Goal: Information Seeking & Learning: Find specific fact

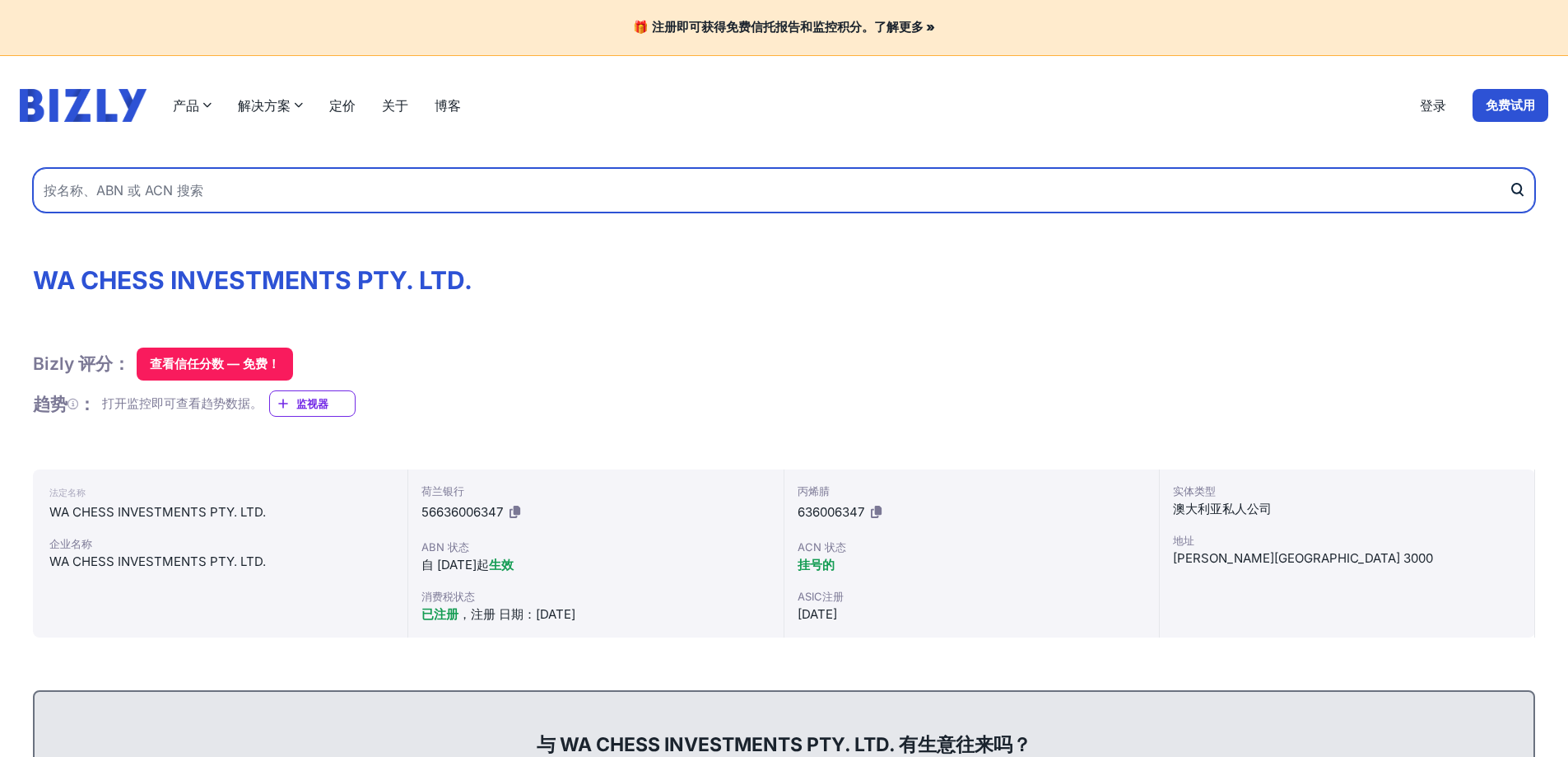
click at [580, 185] on input "text" at bounding box center [783, 190] width 1502 height 45
paste input "WA CHESS INVESTMENTS PTY. LTD."
type input "WA CHESS INVESTMENTS PTY. LTD."
click at [1508, 168] on button "submit" at bounding box center [1521, 190] width 27 height 45
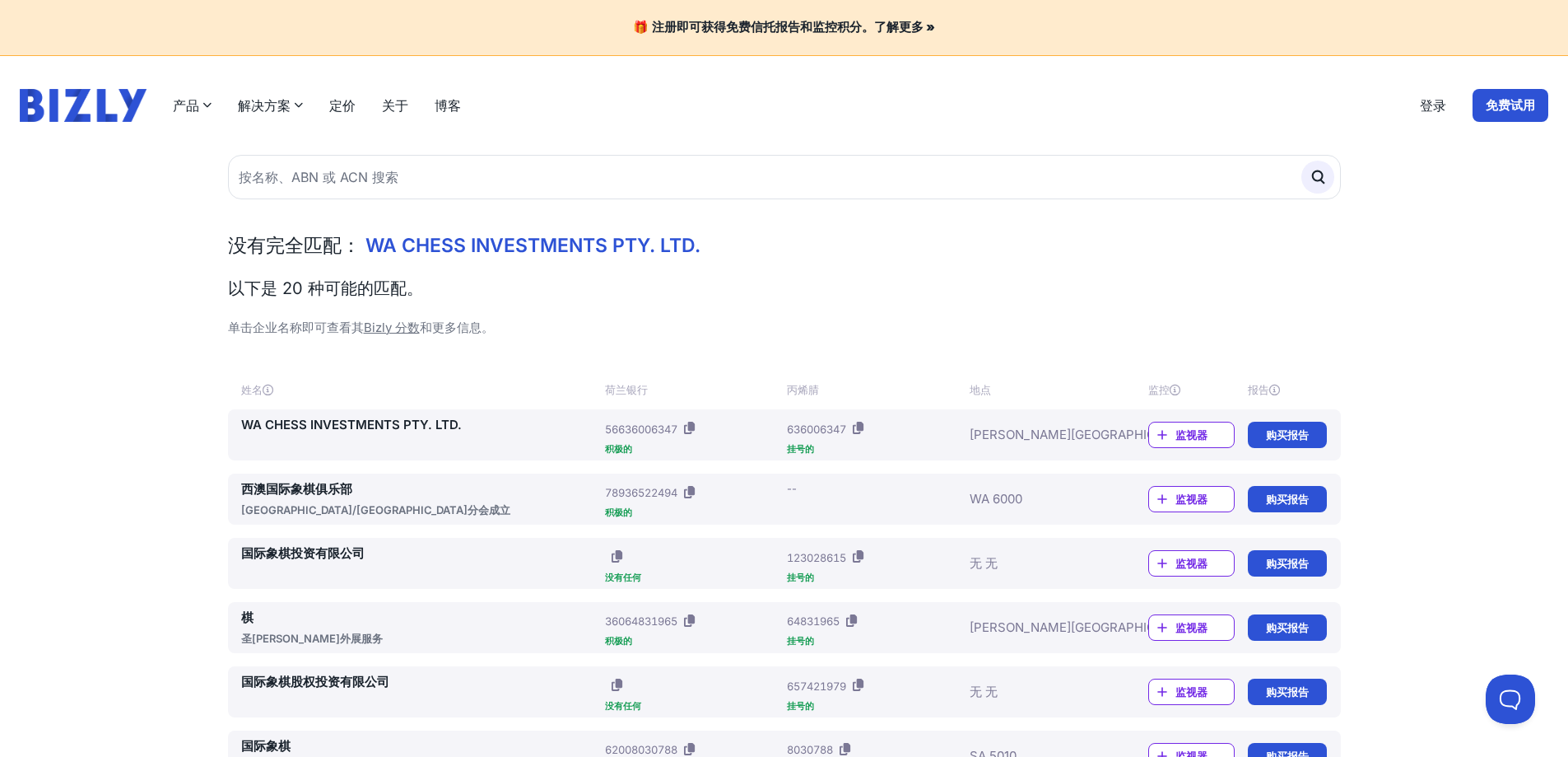
click at [385, 426] on font "WA CHESS INVESTMENTS PTY. LTD." at bounding box center [350, 424] width 220 height 15
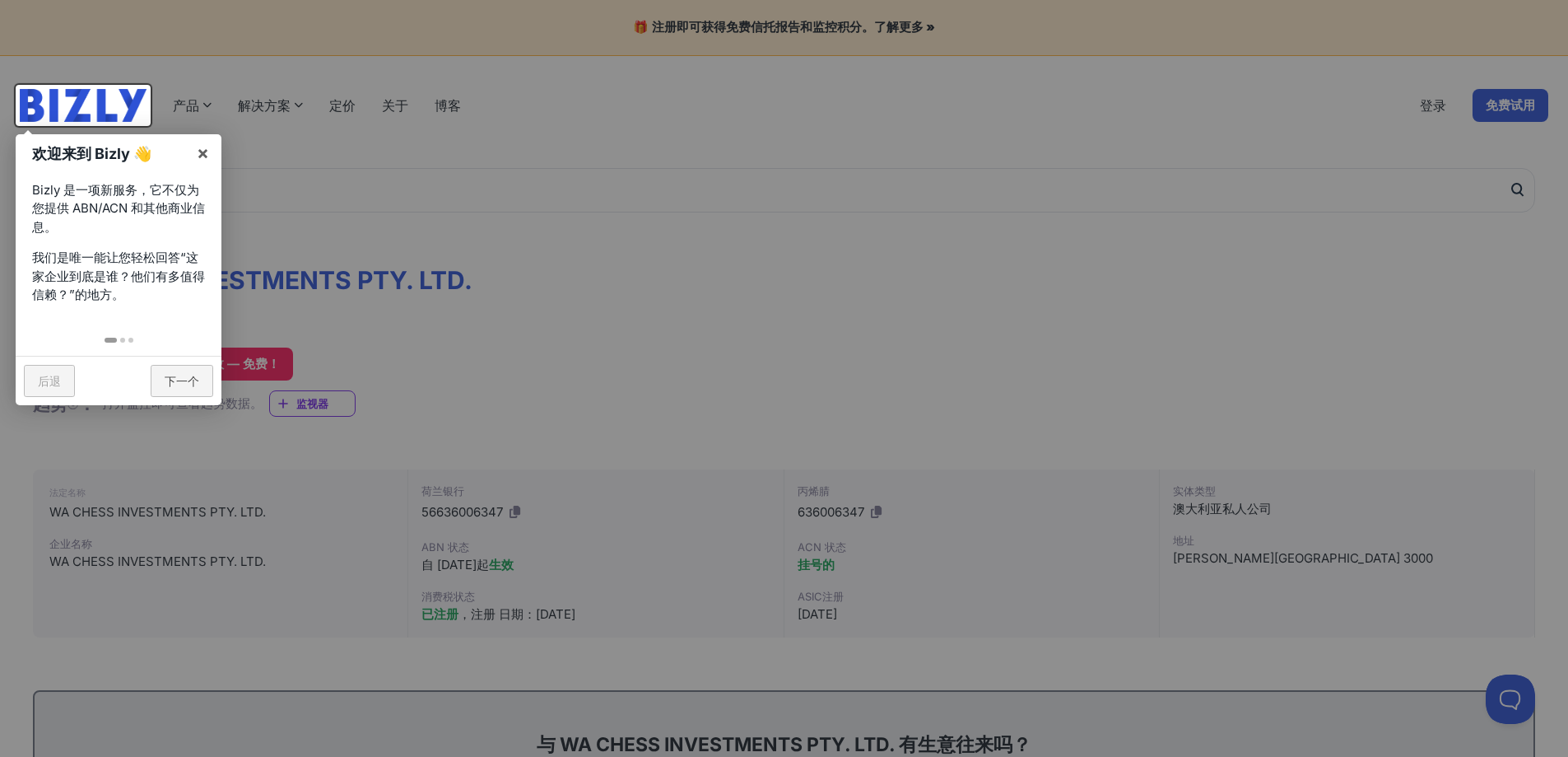
click at [780, 257] on div at bounding box center [784, 378] width 1568 height 757
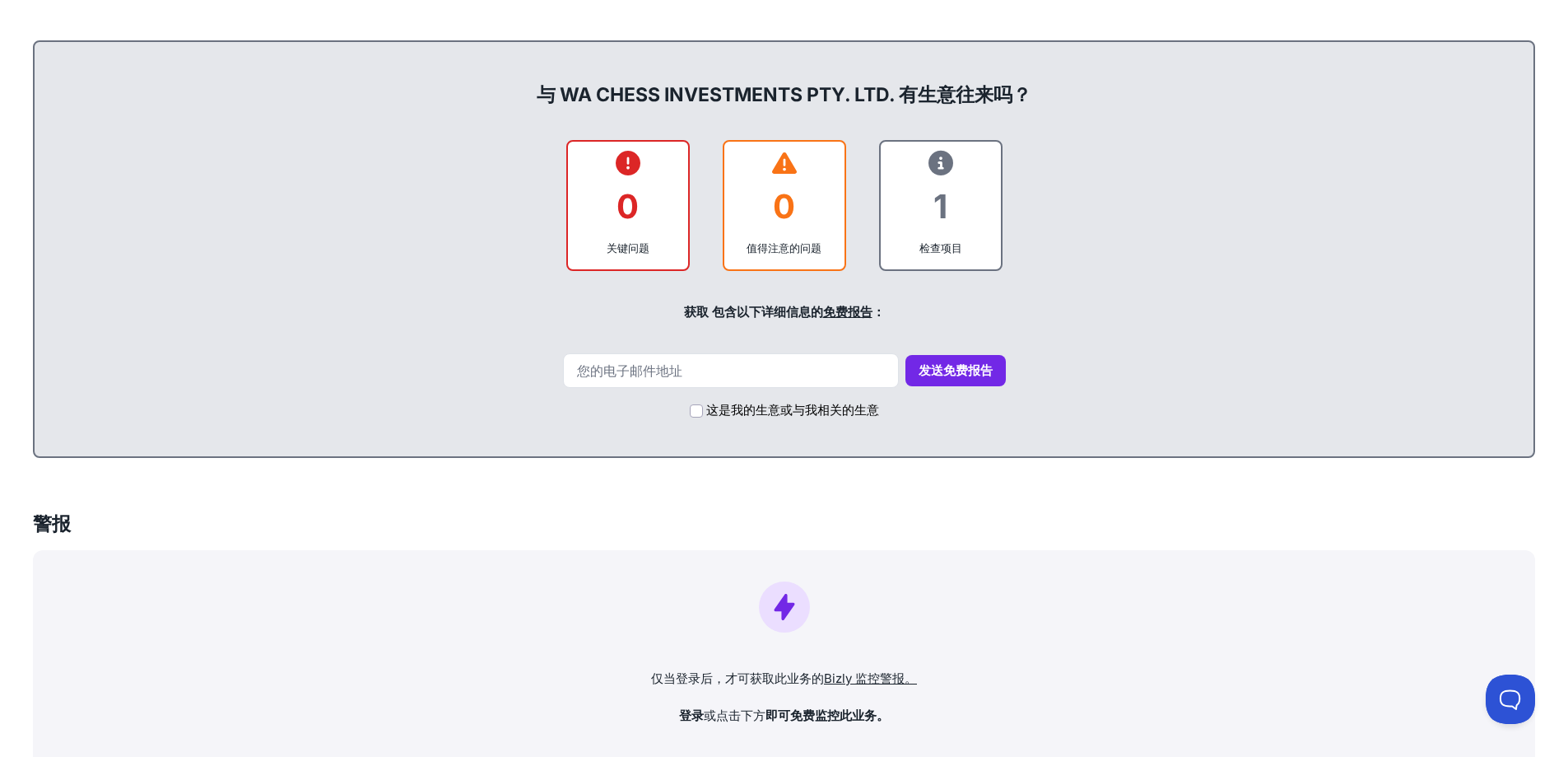
scroll to position [905, 0]
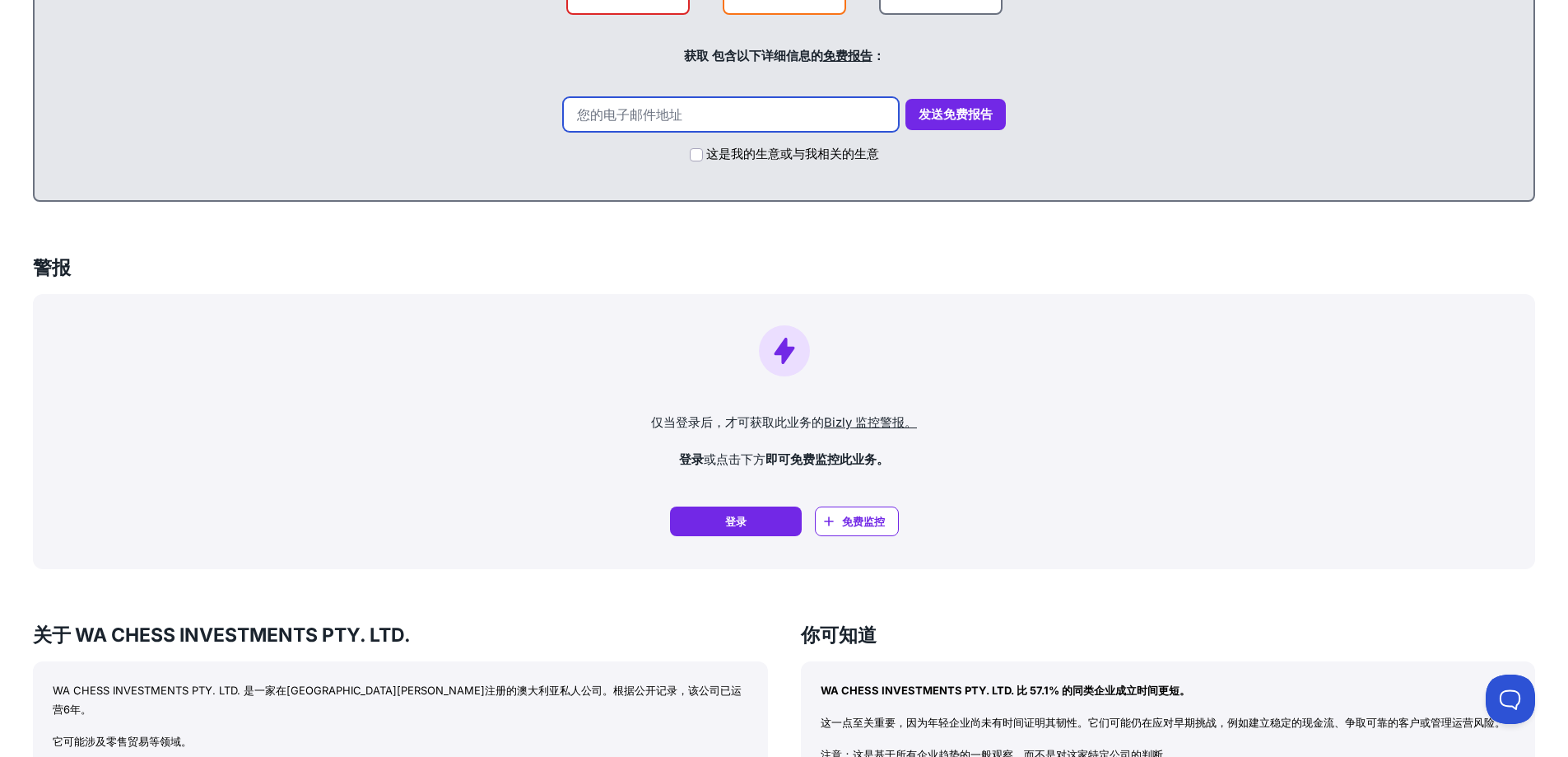
click at [673, 122] on input "email" at bounding box center [731, 114] width 336 height 34
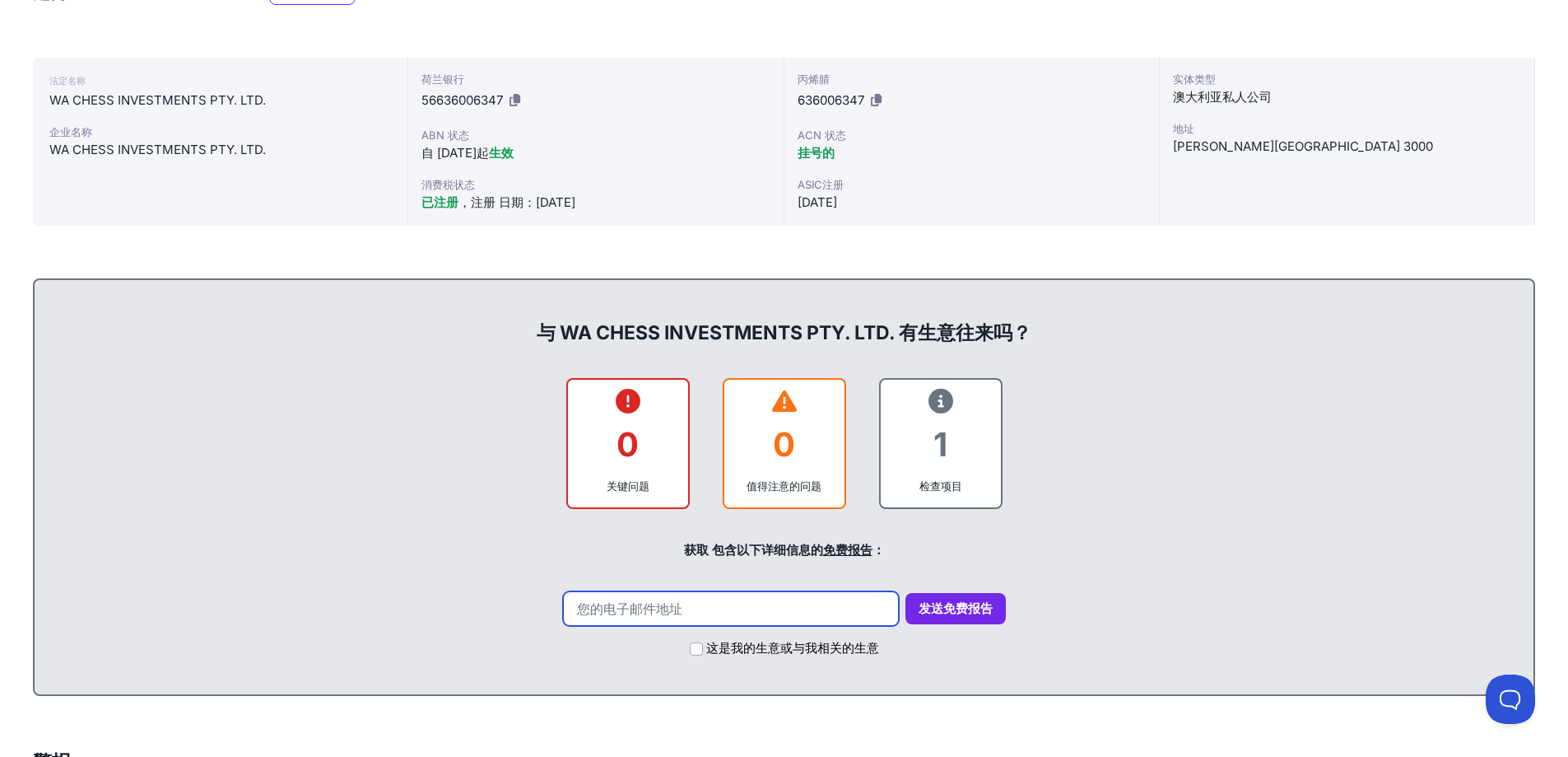
scroll to position [0, 0]
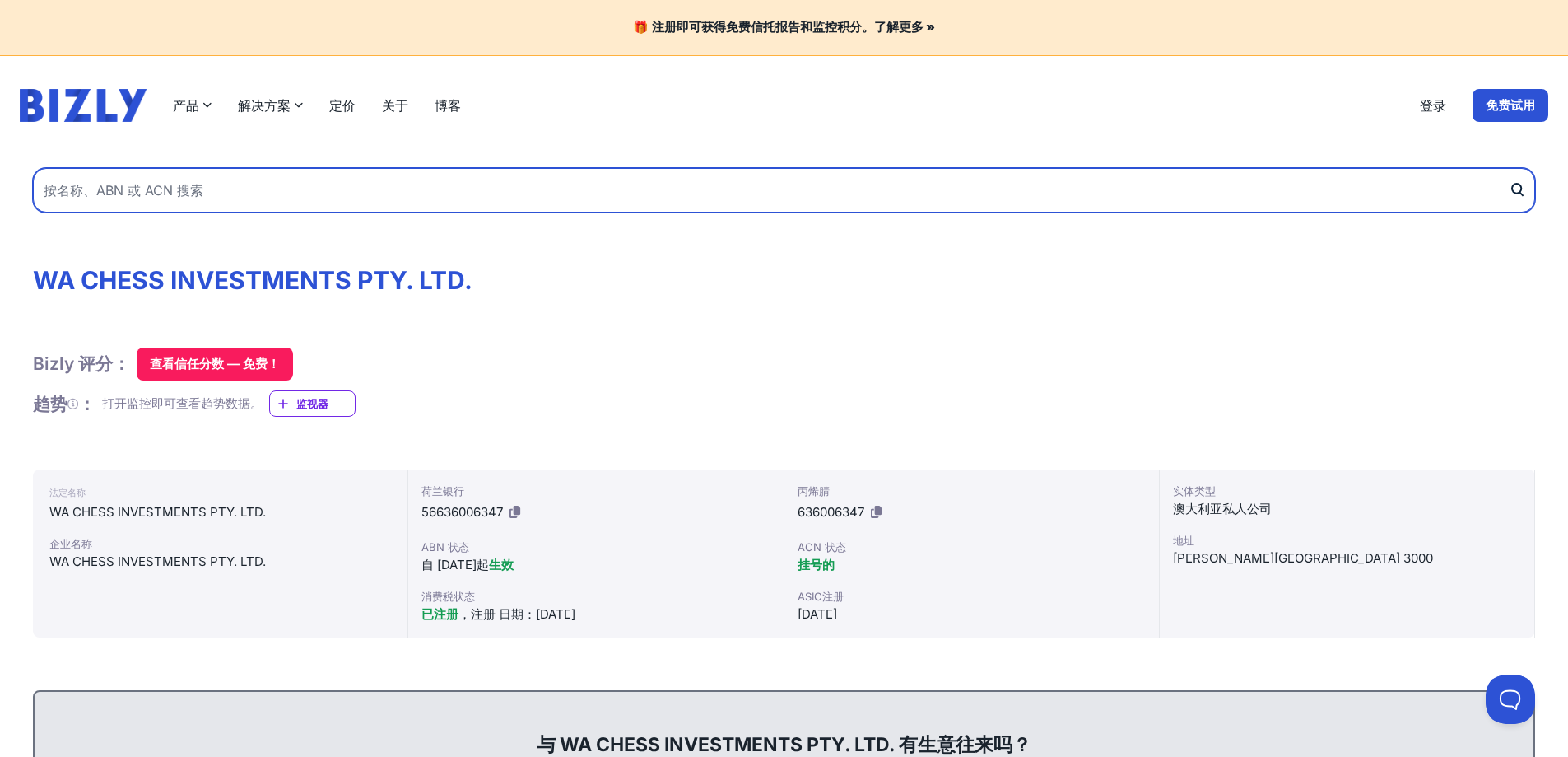
click at [380, 188] on input "text" at bounding box center [783, 190] width 1502 height 45
paste input "WA TECH INVESTMENT PTY LTD"
type input "WA TECH INVESTMENT PTY LTD"
click at [1508, 168] on button "submit" at bounding box center [1521, 190] width 27 height 45
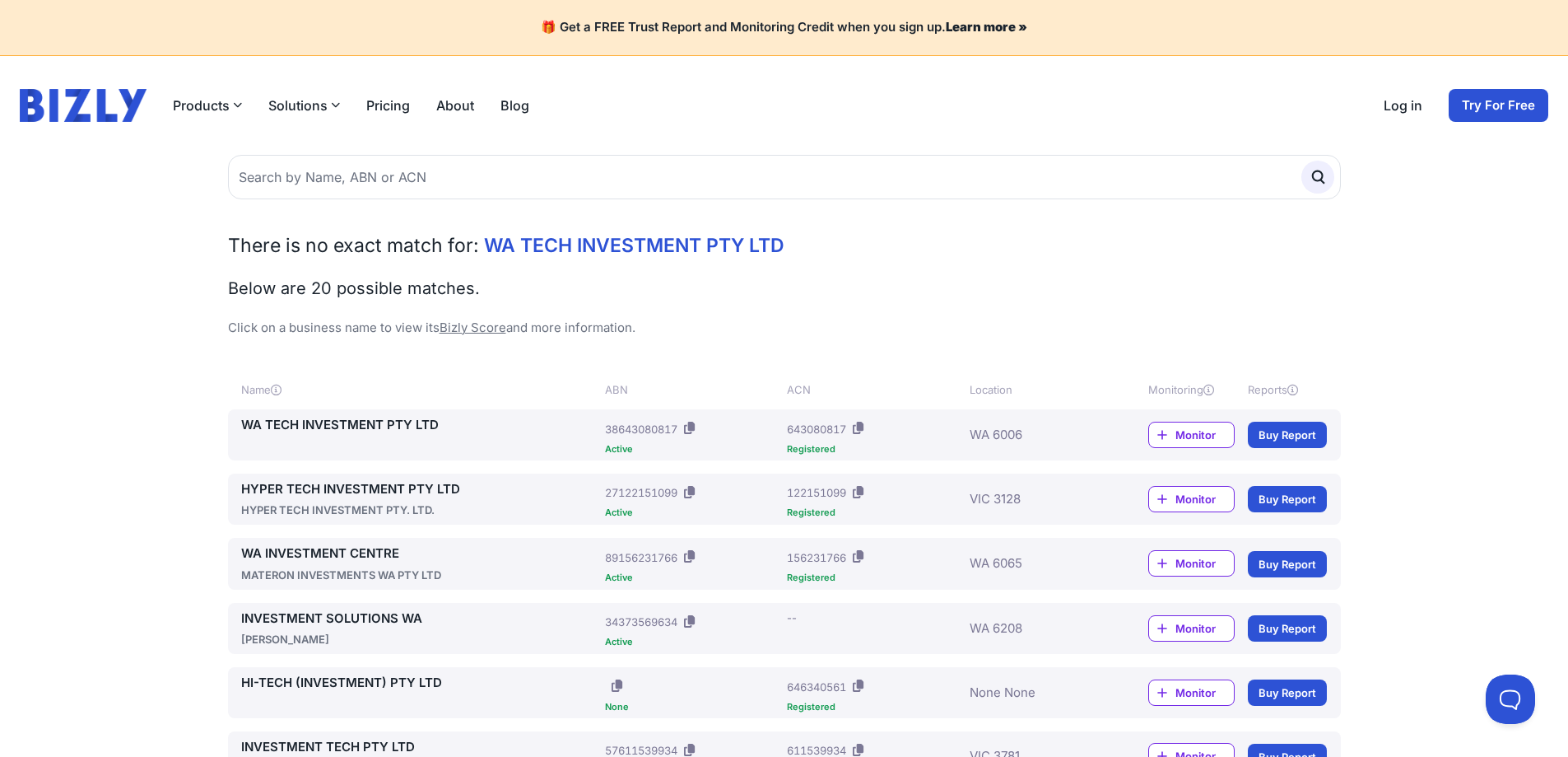
click at [416, 425] on link "WA TECH INVESTMENT PTY LTD" at bounding box center [420, 425] width 358 height 19
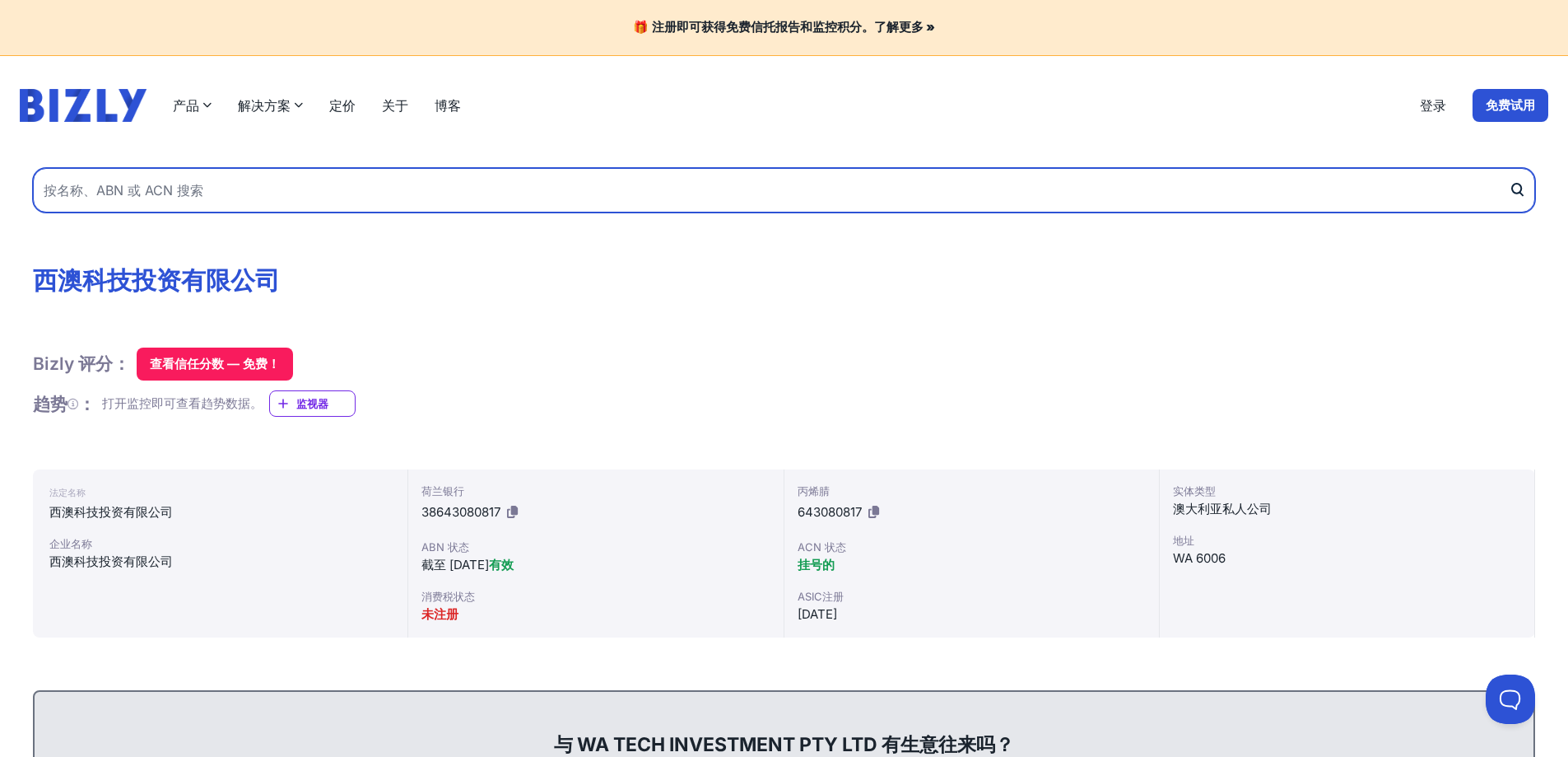
click at [369, 193] on input "text" at bounding box center [783, 190] width 1502 height 45
paste input "WA COASTAL FINANCE PTY LTD"
type input "WA COASTAL FINANCE PTY LTD"
click at [1508, 168] on button "submit" at bounding box center [1521, 190] width 27 height 45
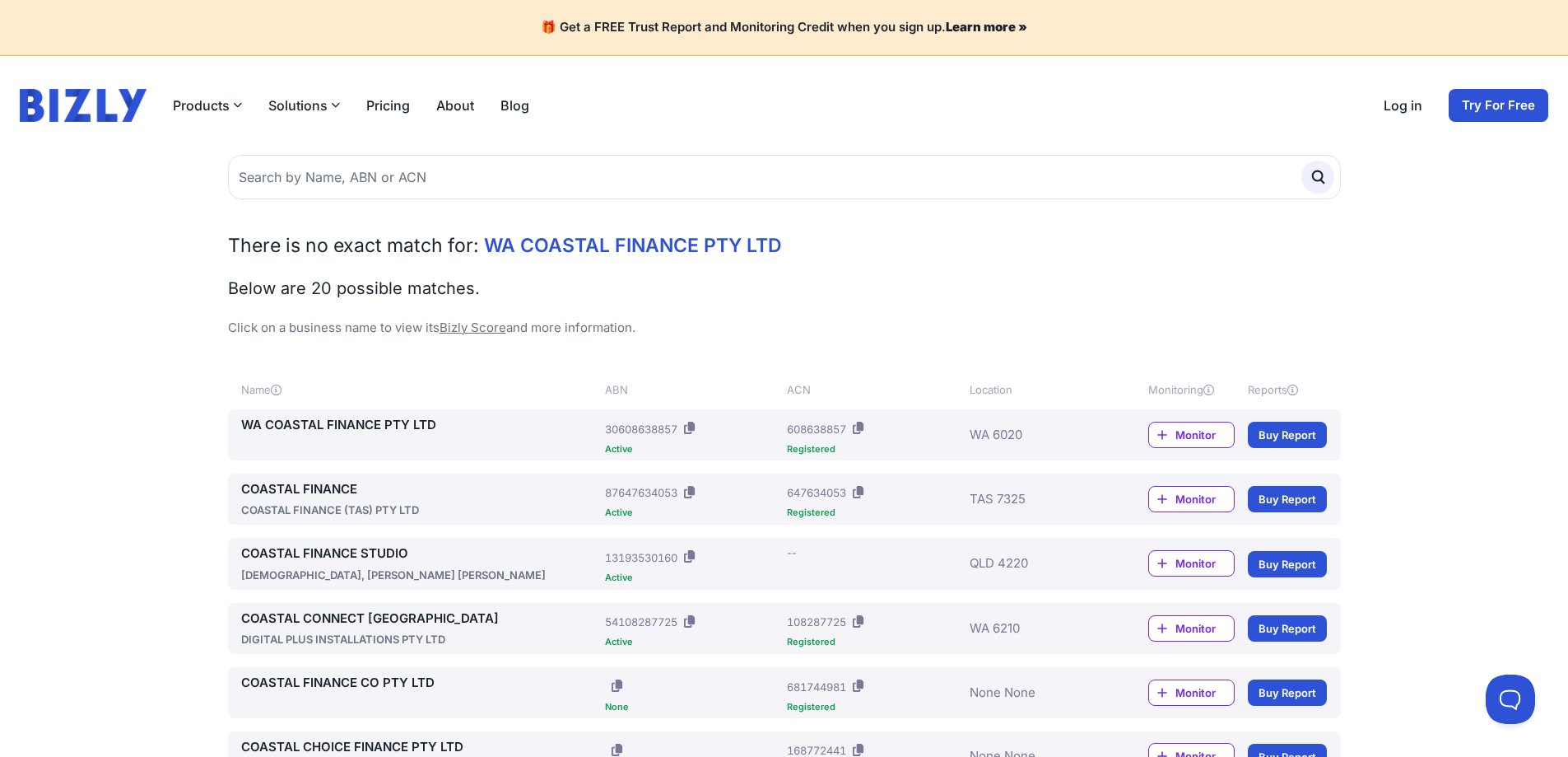
click at [379, 427] on link "WA COASTAL FINANCE PTY LTD" at bounding box center [420, 425] width 358 height 19
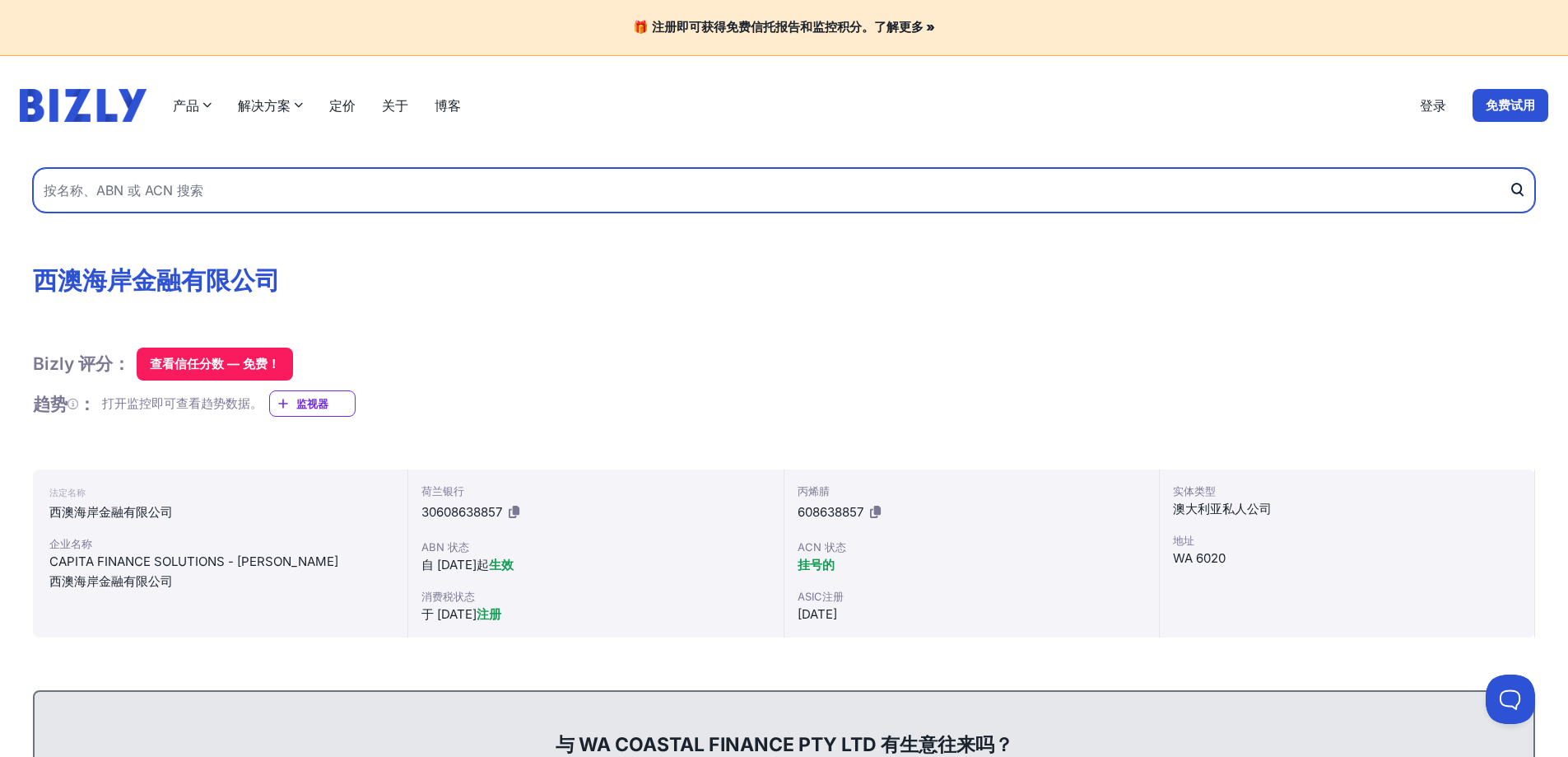
click at [397, 204] on input "text" at bounding box center [783, 190] width 1502 height 45
paste input "WA FINANCE AND MORTGAGE PTY. LTD."
type input "WA FINANCE AND MORTGAGE PTY. LTD."
click at [1508, 168] on button "submit" at bounding box center [1521, 190] width 27 height 45
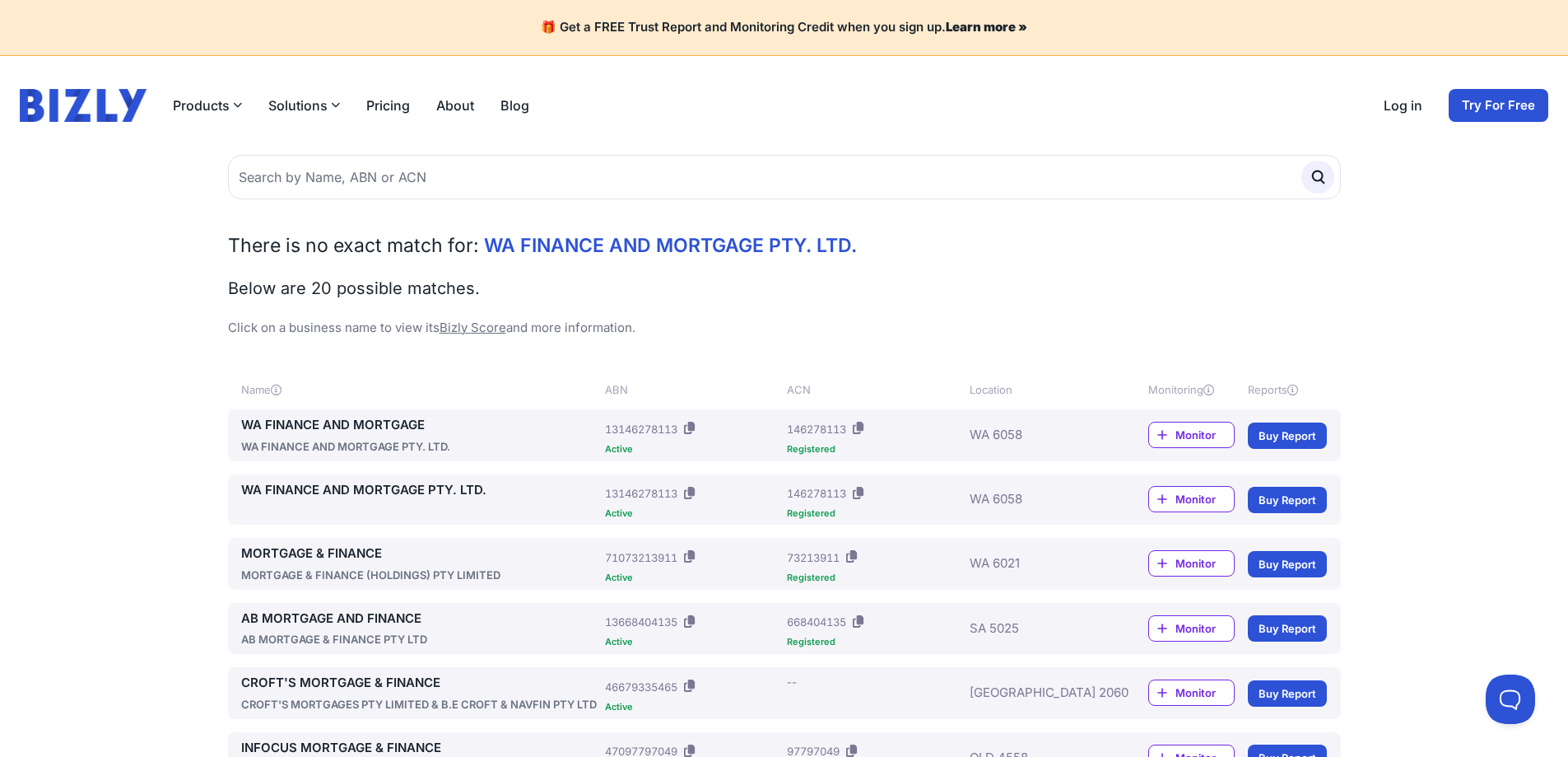
click at [381, 429] on link "WA FINANCE AND MORTGAGE" at bounding box center [420, 425] width 358 height 19
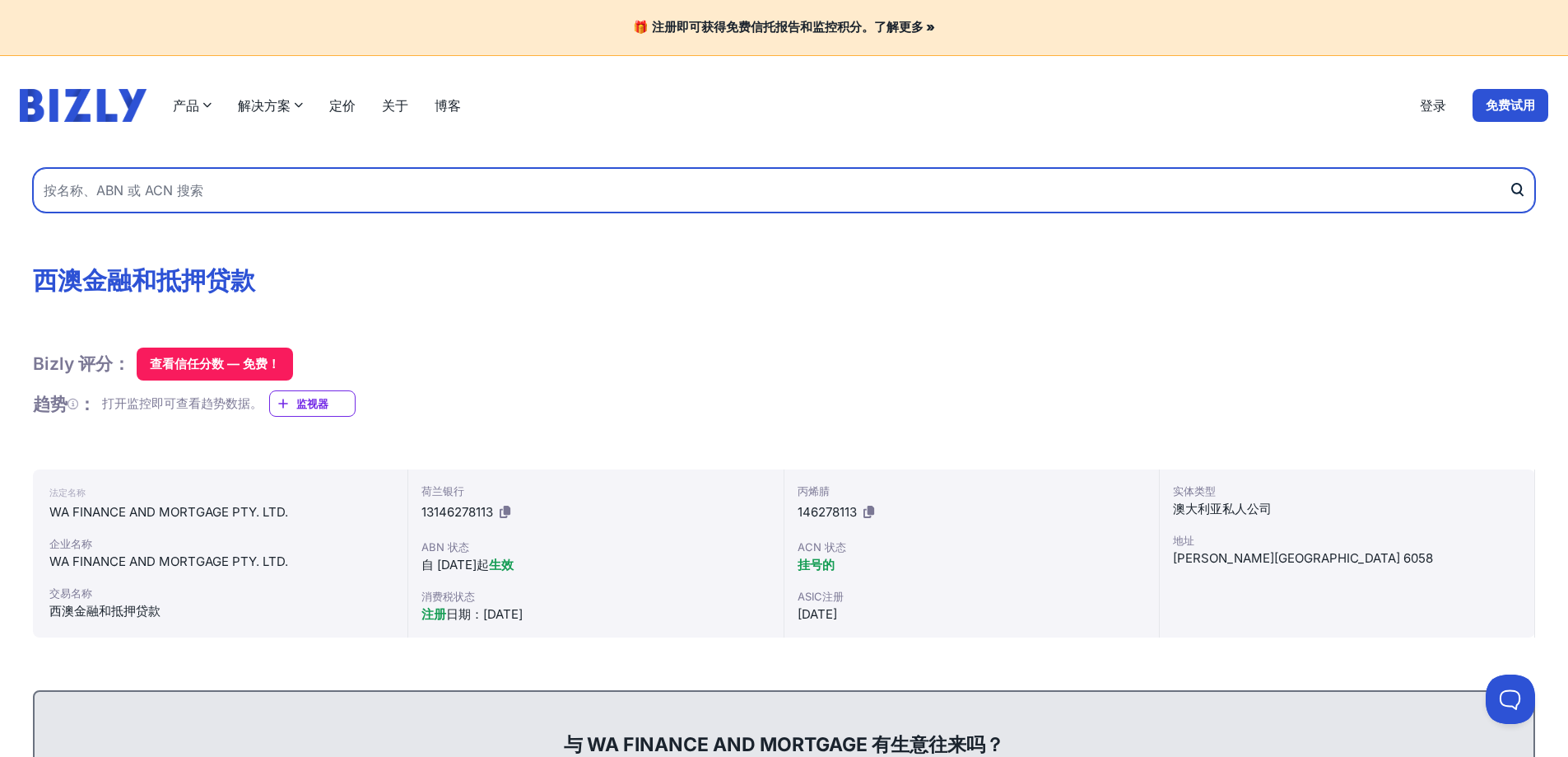
click at [278, 181] on input "text" at bounding box center [783, 190] width 1502 height 45
paste input "WA TECH INVESTMENT PTY LTD"
type input "WA TECH INVESTMENT PTY LTD"
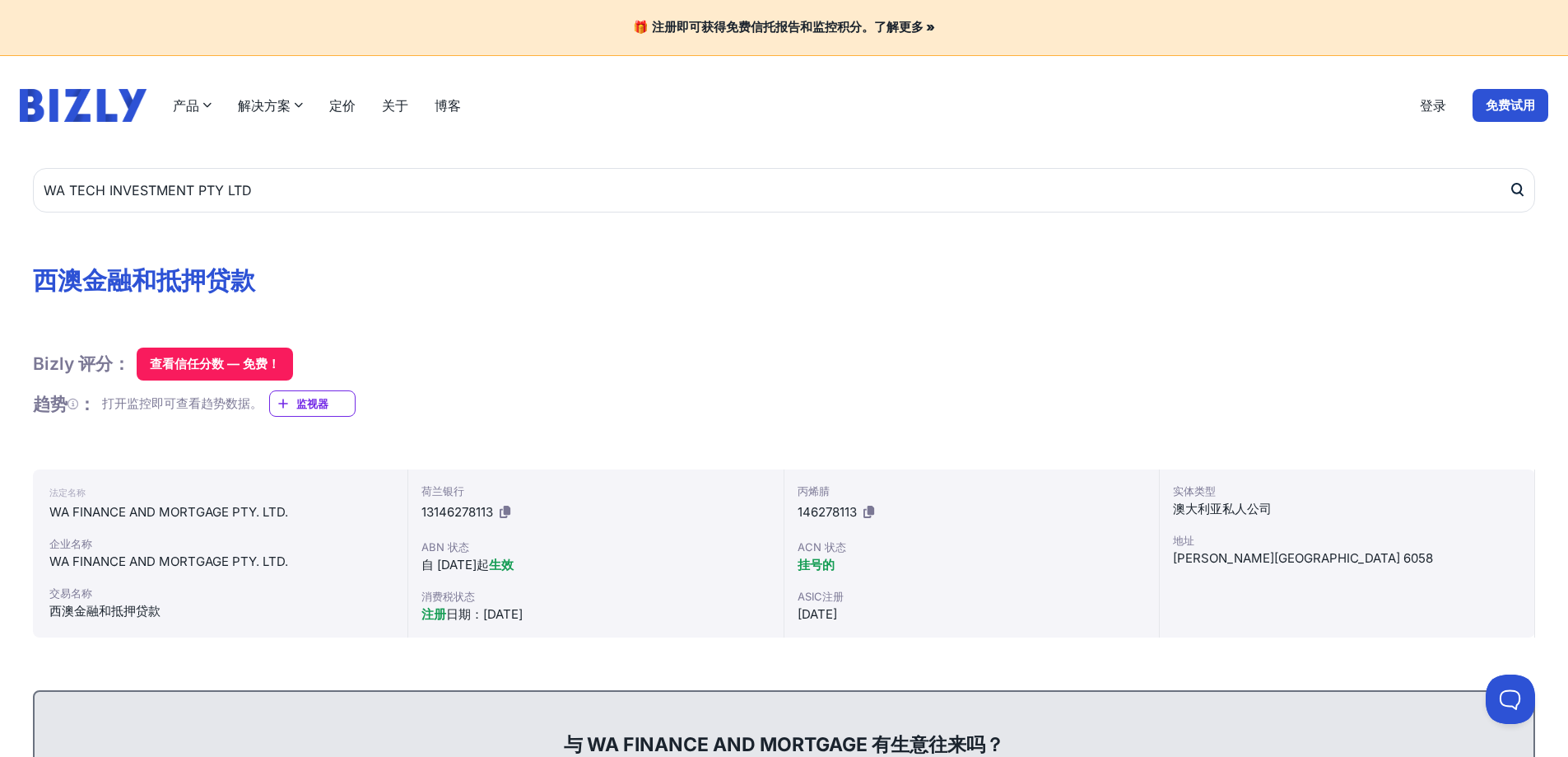
click at [1515, 195] on icon "submit" at bounding box center [1516, 189] width 16 height 17
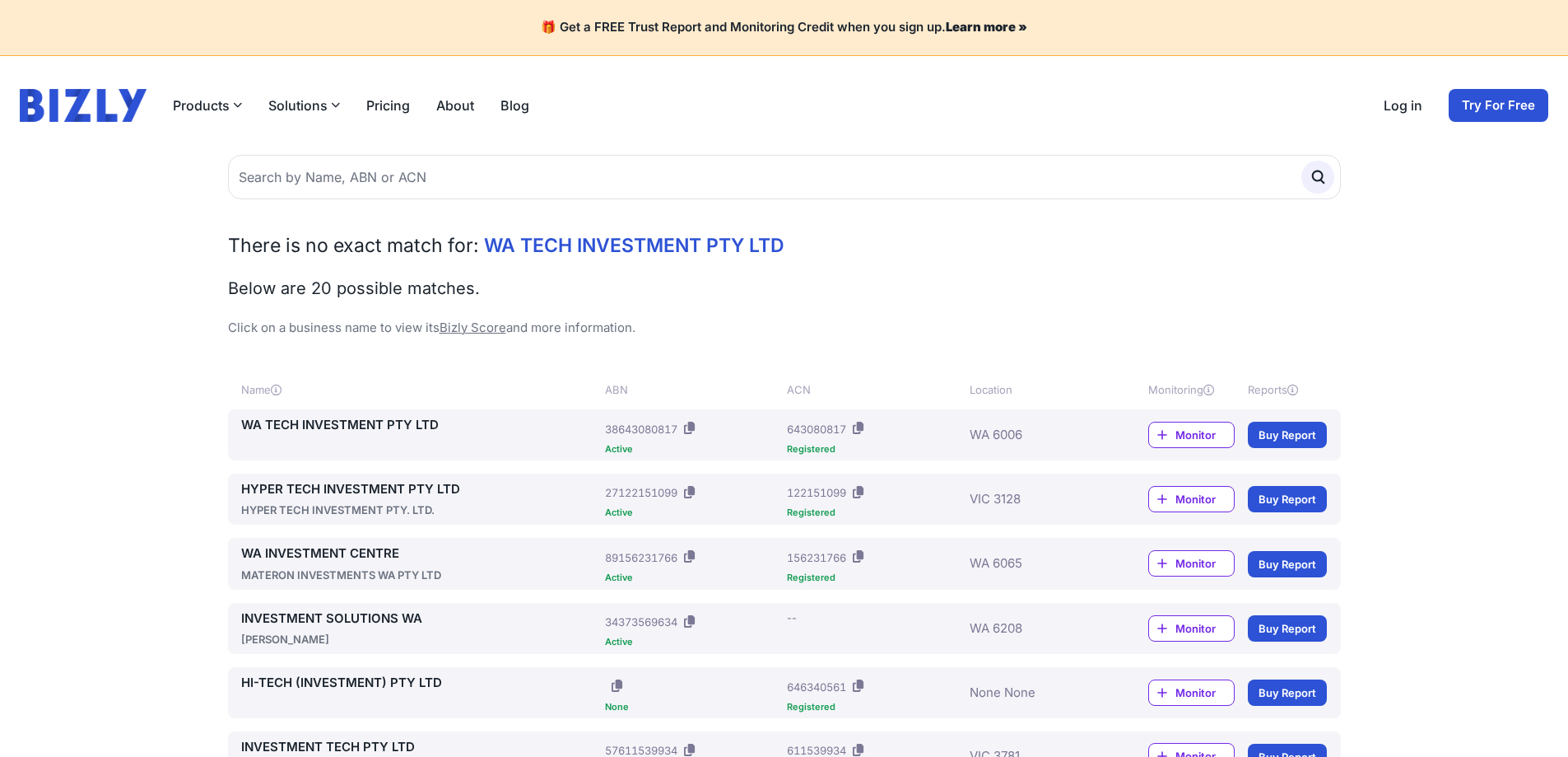
click at [416, 425] on link "WA TECH INVESTMENT PTY LTD" at bounding box center [420, 425] width 358 height 19
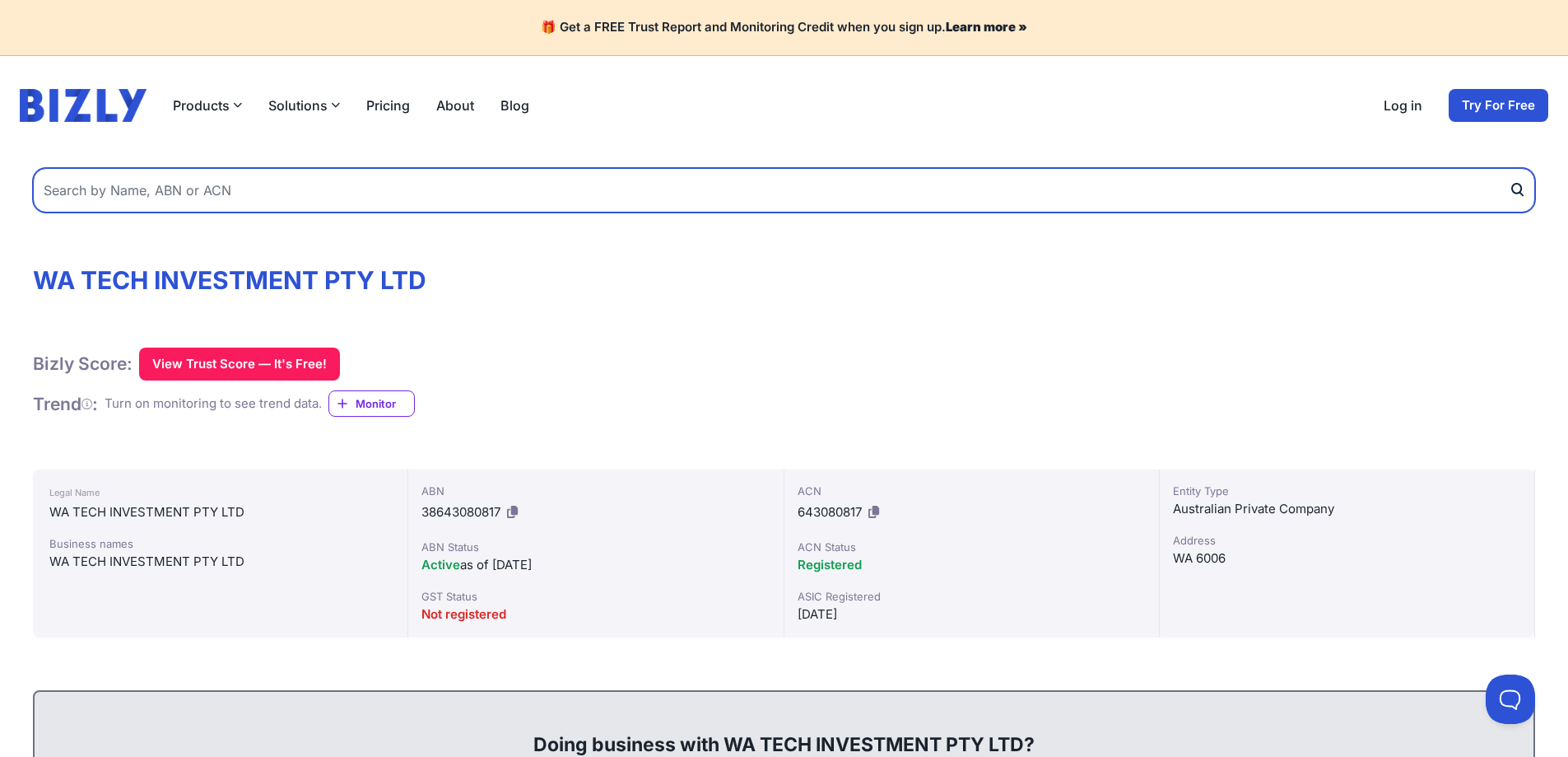
drag, startPoint x: 1008, startPoint y: 285, endPoint x: 565, endPoint y: 180, distance: 455.3
click at [565, 180] on input "text" at bounding box center [783, 190] width 1502 height 45
click at [482, 195] on input "text" at bounding box center [783, 190] width 1502 height 45
paste input "WA INVESTMENT HOLDINGS PTY LTD"
type input "WA INVESTMENT HOLDINGS PTY LTD"
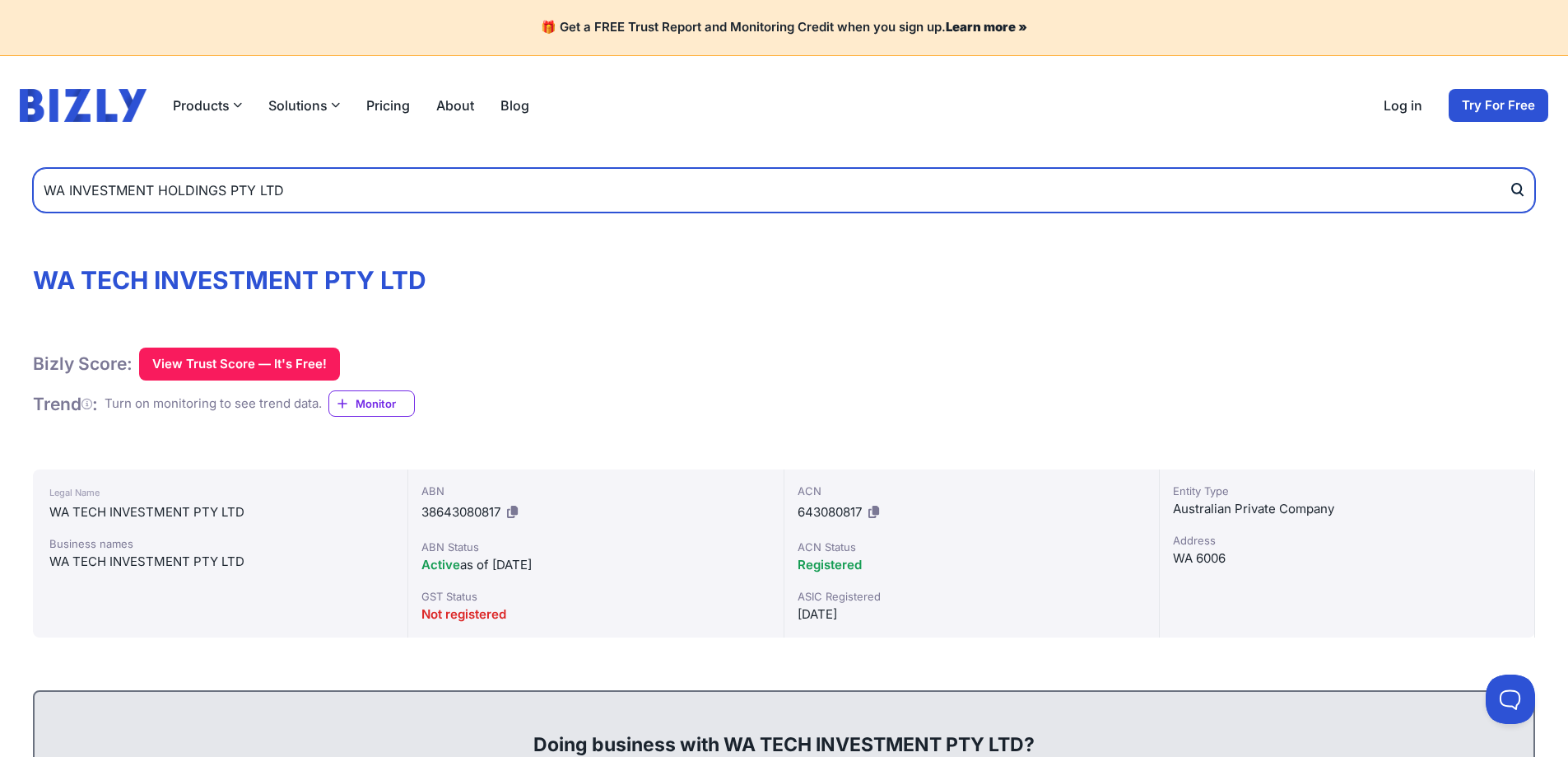
click at [1508, 168] on button "submit" at bounding box center [1521, 190] width 27 height 45
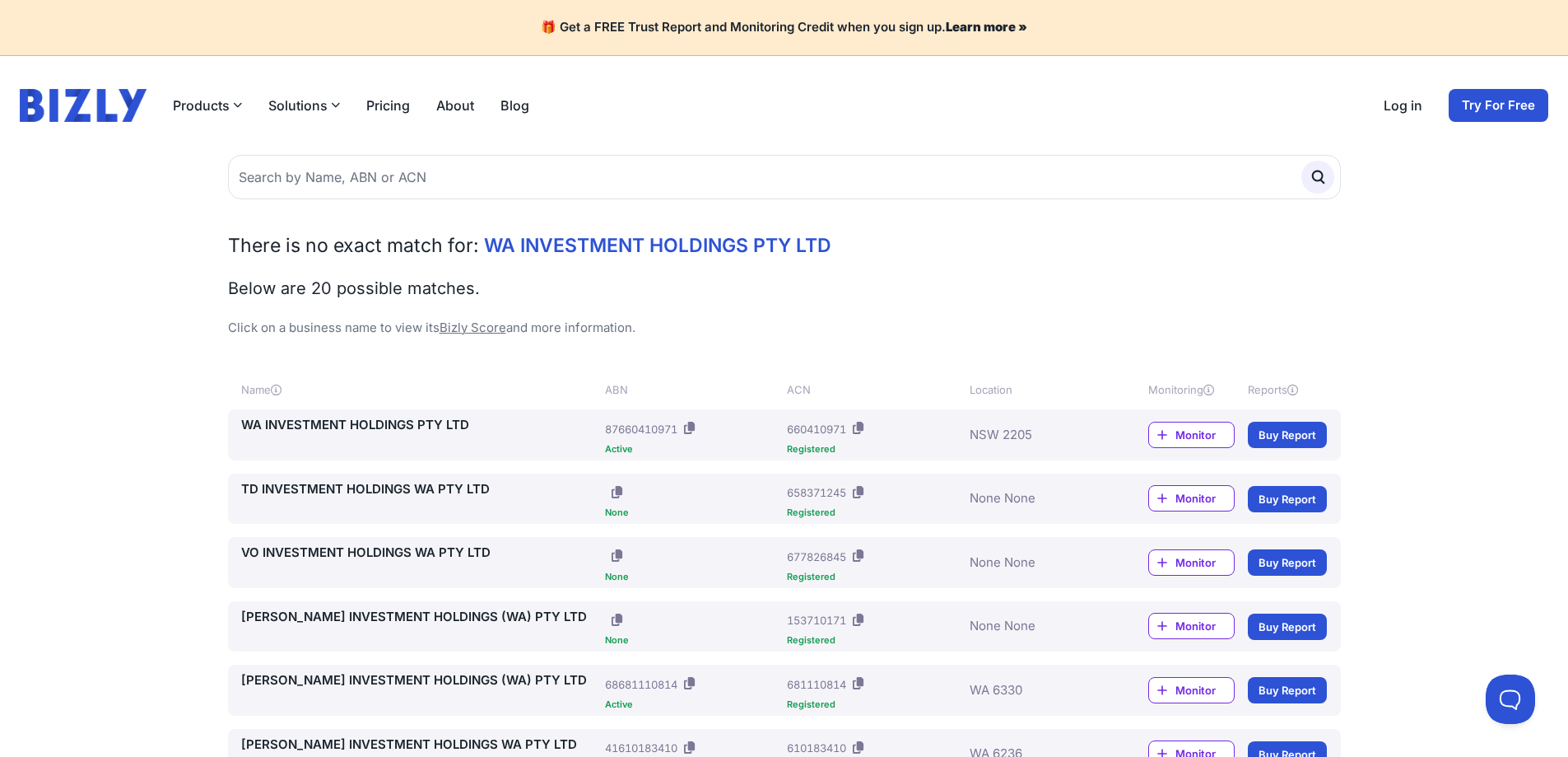
click at [447, 430] on link "WA INVESTMENT HOLDINGS PTY LTD" at bounding box center [420, 425] width 358 height 19
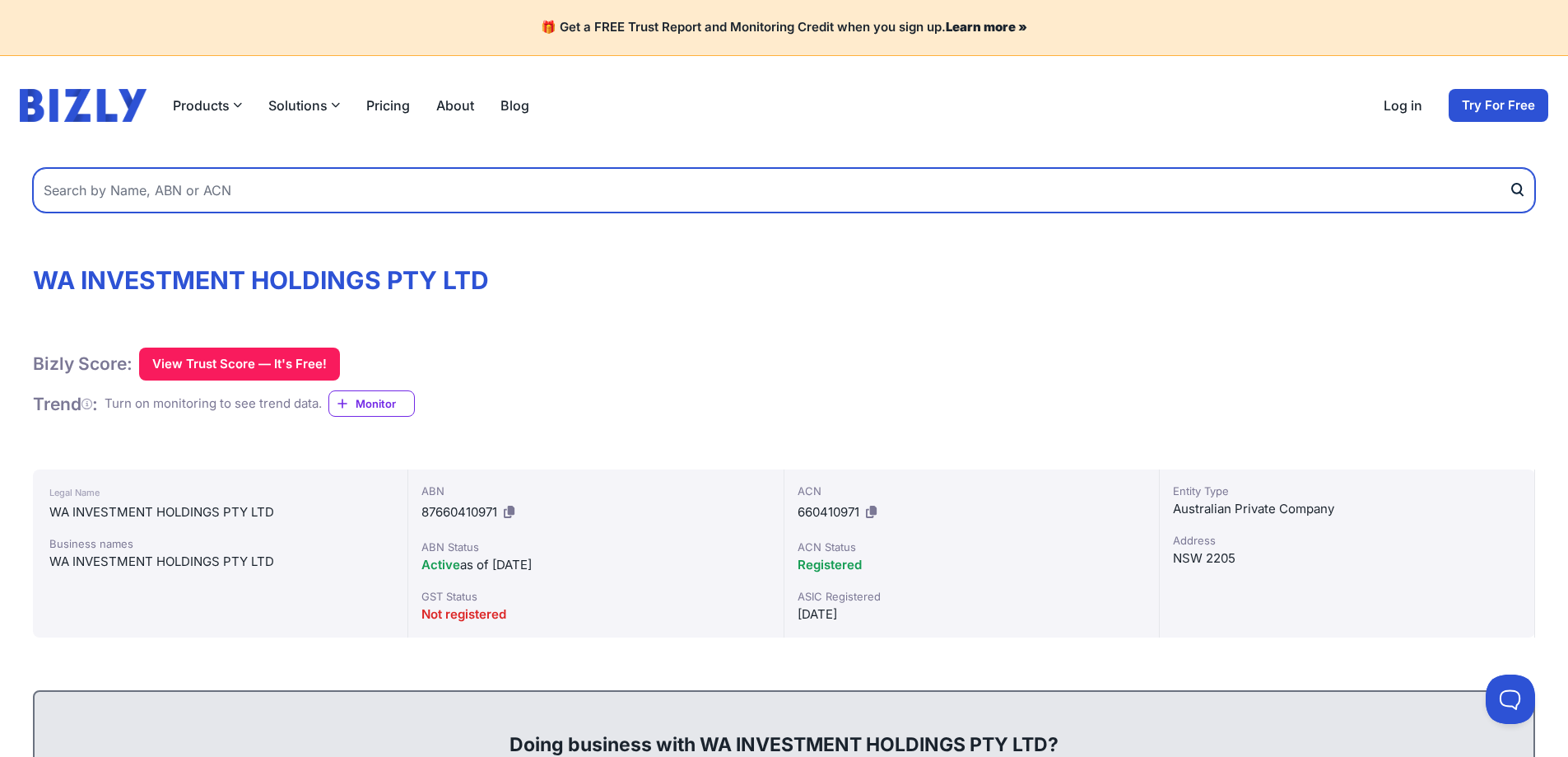
click at [619, 203] on input "text" at bounding box center [783, 190] width 1502 height 45
paste input "W. A. [PERSON_NAME] INVESTMENTS PTY LTD"
type input "W. A. [PERSON_NAME] INVESTMENTS PTY LTD"
click at [1508, 168] on button "submit" at bounding box center [1521, 190] width 27 height 45
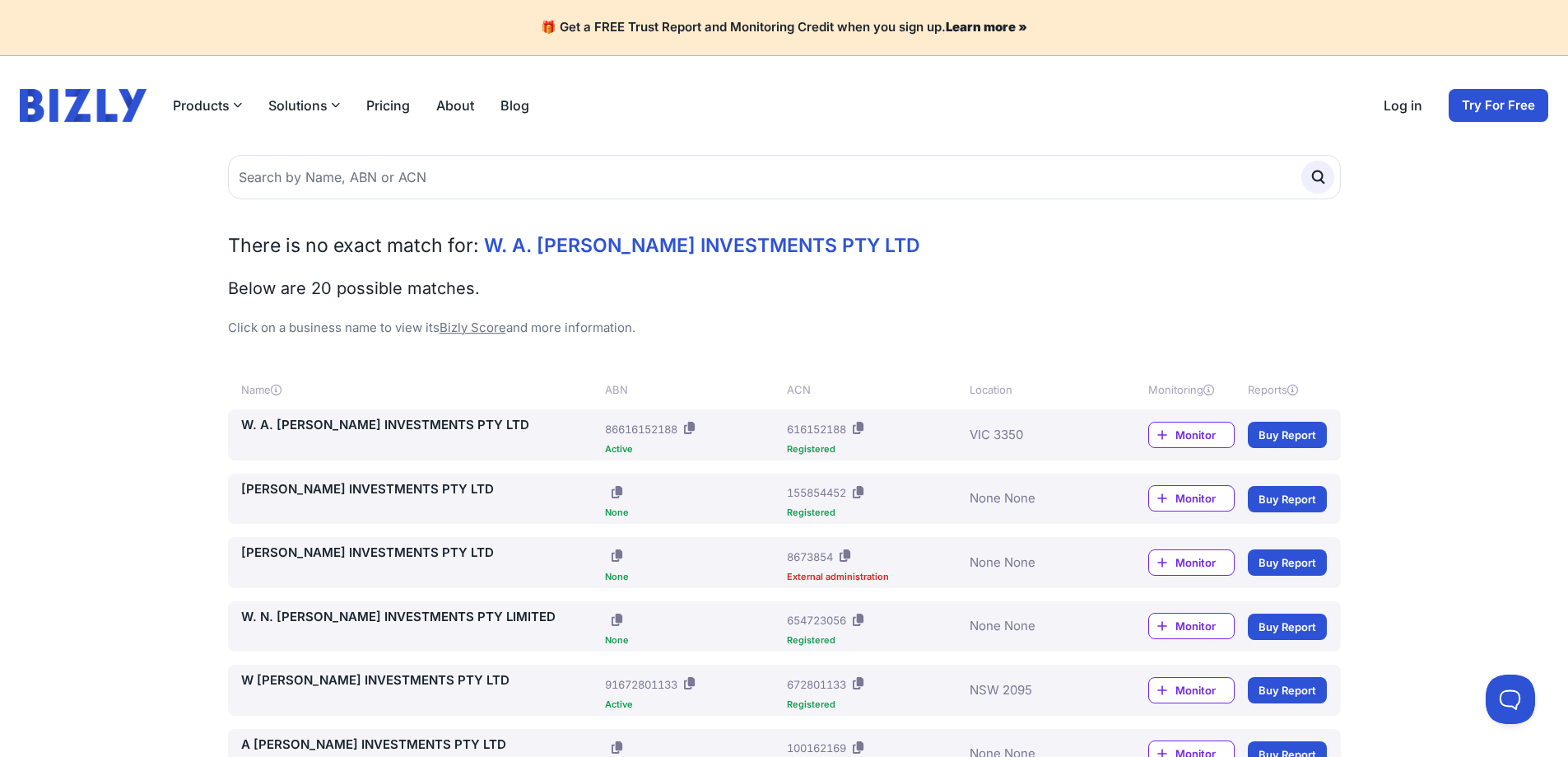
click at [373, 426] on link "W. A. CLACK INVESTMENTS PTY LTD" at bounding box center [420, 425] width 358 height 19
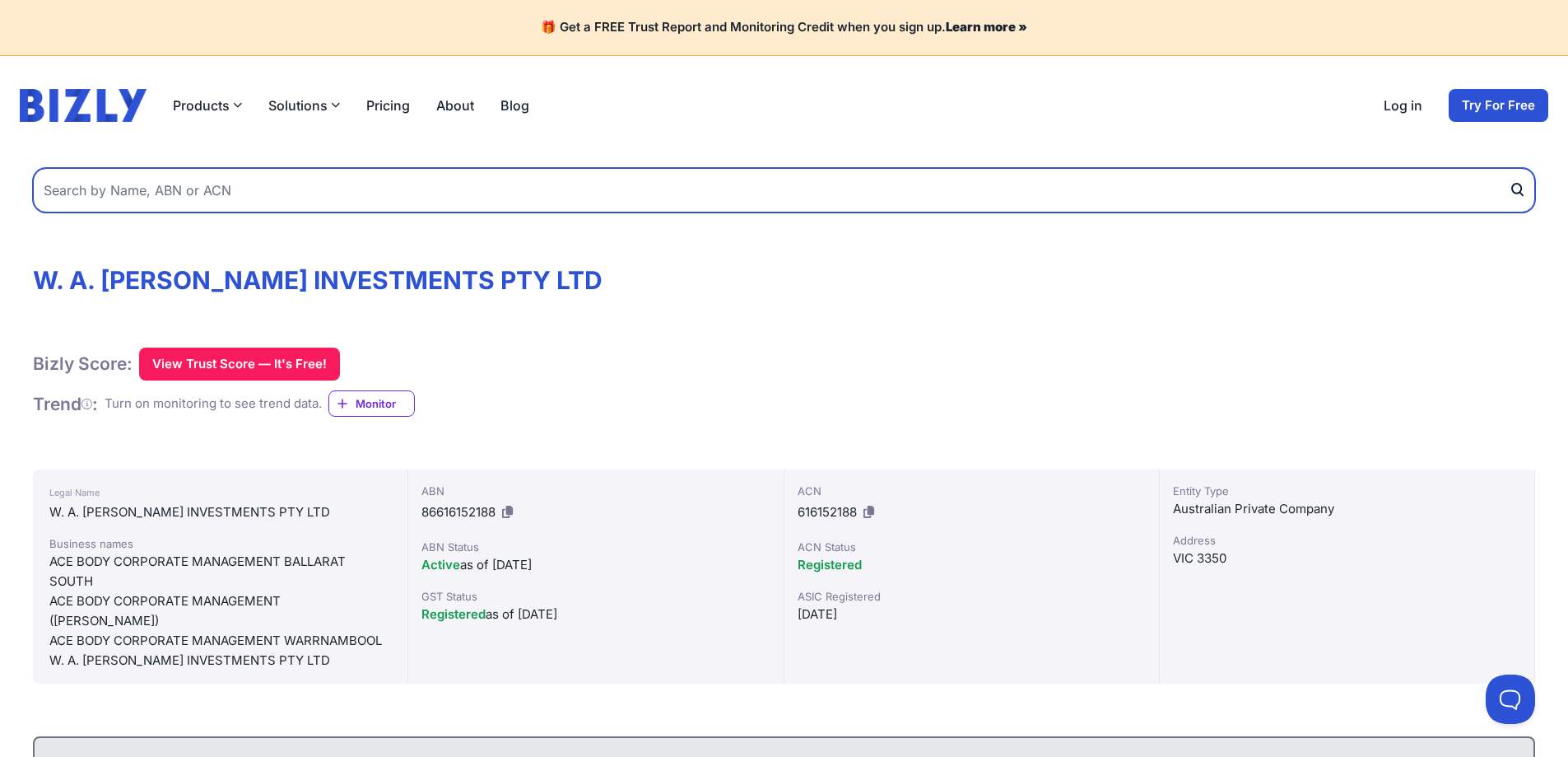
click at [338, 198] on input "text" at bounding box center [783, 190] width 1502 height 45
paste input "WA Property Investments Pty Ltd"
type input "WA Property Investments Pty Ltd"
click at [1508, 168] on button "submit" at bounding box center [1521, 190] width 27 height 45
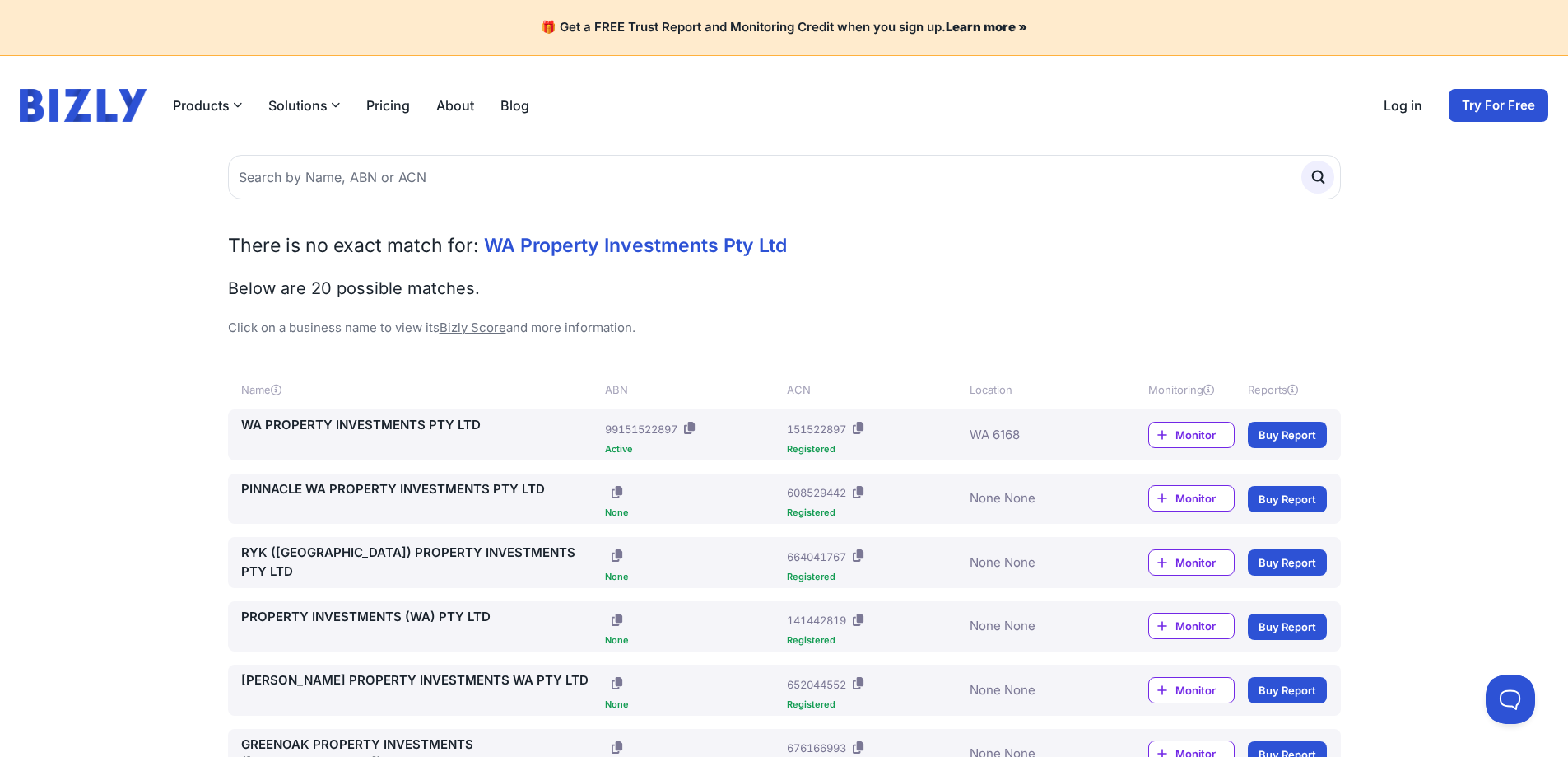
click at [322, 420] on link "WA PROPERTY INVESTMENTS PTY LTD" at bounding box center [420, 425] width 358 height 19
